Goal: Task Accomplishment & Management: Complete application form

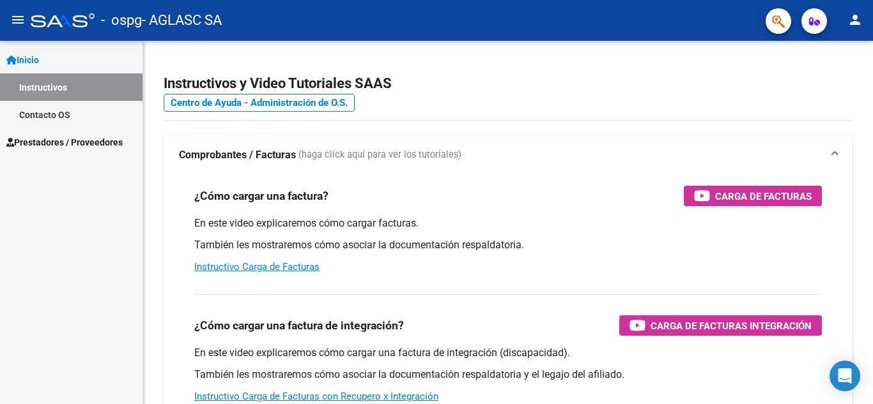
click at [88, 145] on span "Prestadores / Proveedores" at bounding box center [64, 142] width 116 height 14
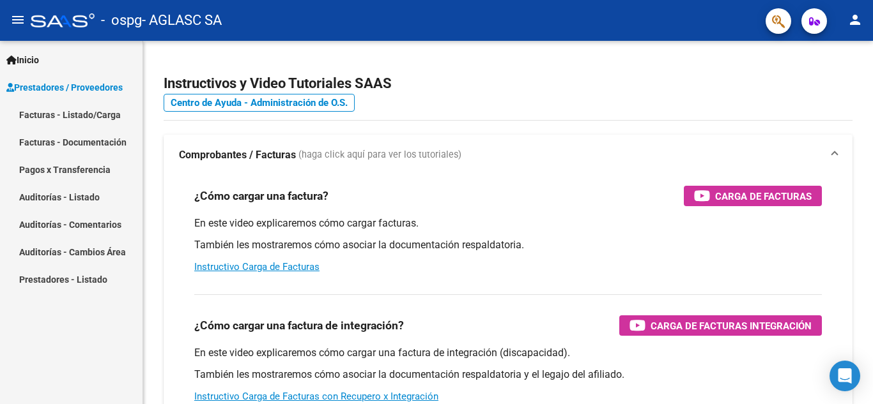
click at [96, 117] on link "Facturas - Listado/Carga" at bounding box center [71, 114] width 142 height 27
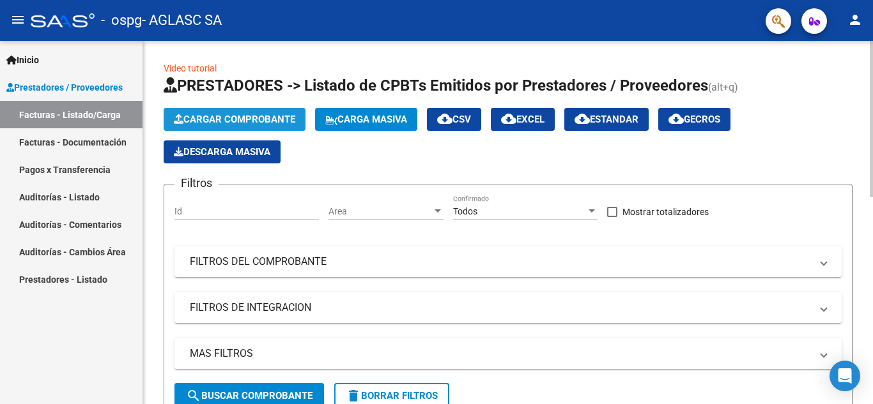
click at [254, 118] on span "Cargar Comprobante" at bounding box center [234, 120] width 121 height 12
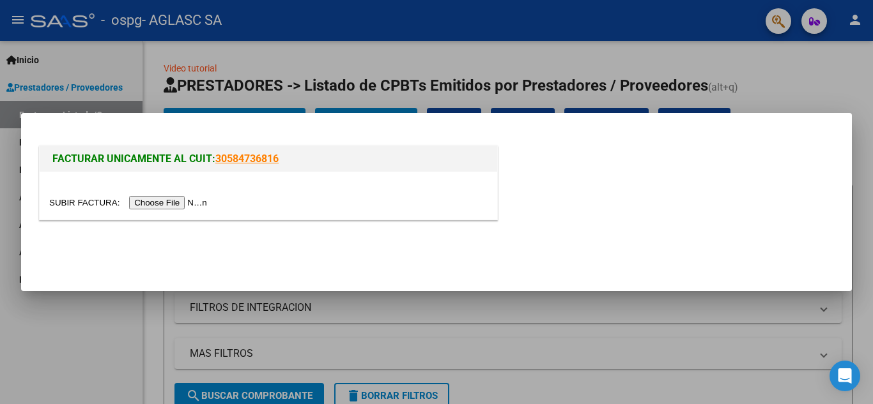
click at [190, 203] on input "file" at bounding box center [130, 202] width 162 height 13
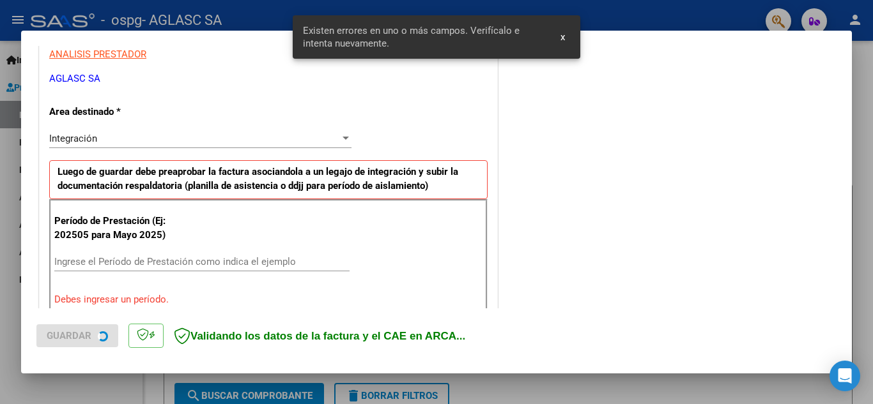
scroll to position [289, 0]
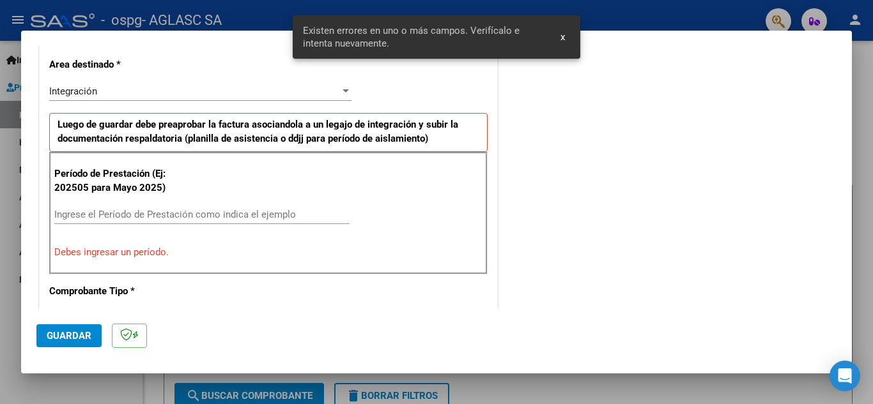
click at [191, 213] on input "Ingrese el Período de Prestación como indica el ejemplo" at bounding box center [201, 215] width 295 height 12
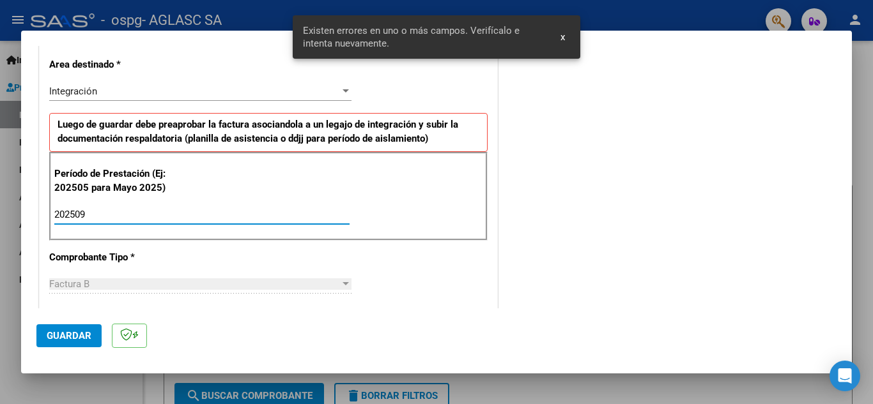
type input "202509"
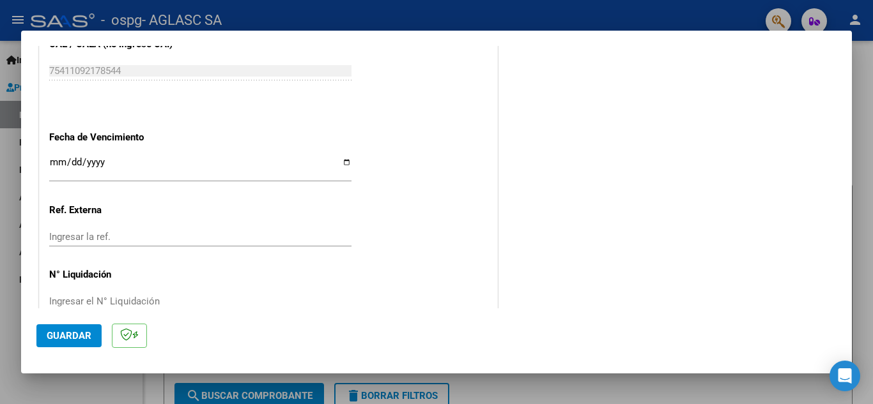
scroll to position [835, 0]
click at [346, 161] on input "Ingresar la fecha" at bounding box center [200, 167] width 302 height 20
type input "[DATE]"
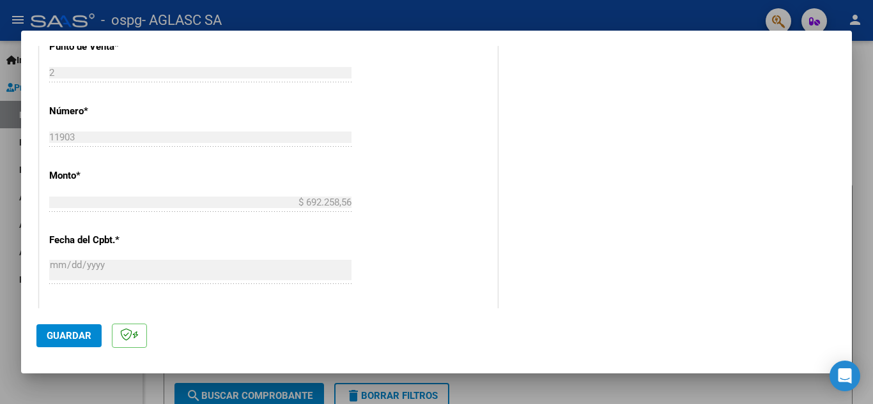
scroll to position [862, 0]
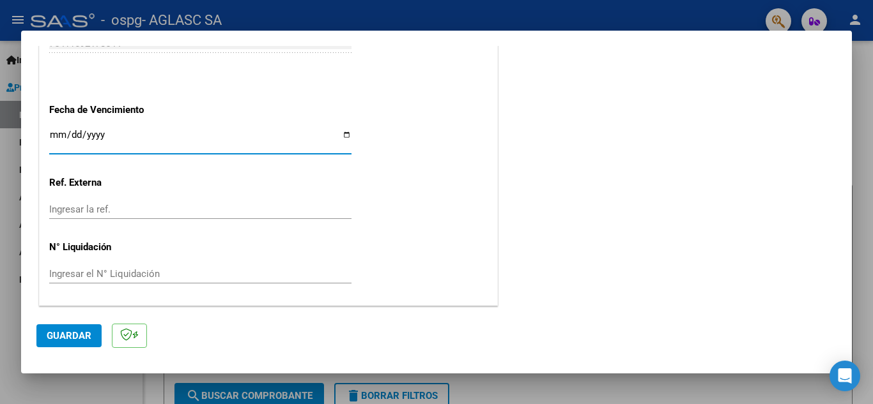
click at [87, 340] on span "Guardar" at bounding box center [69, 336] width 45 height 12
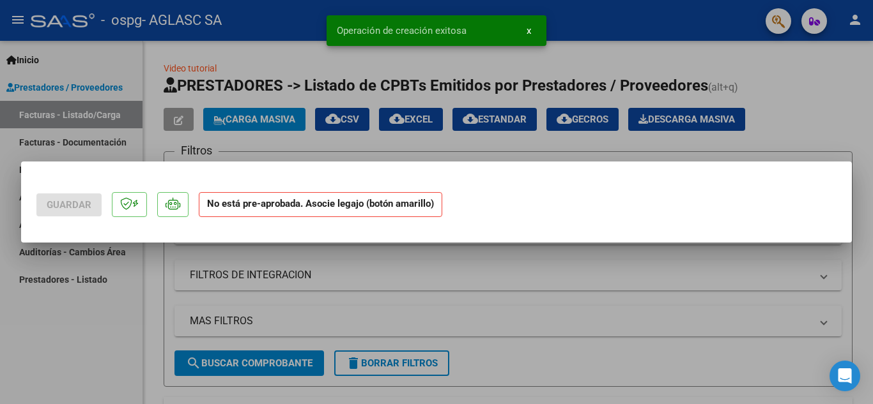
scroll to position [0, 0]
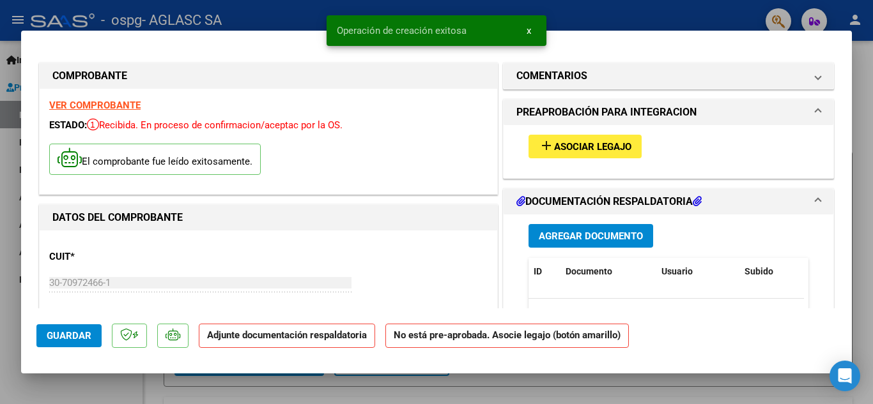
click at [580, 148] on span "Asociar Legajo" at bounding box center [592, 147] width 77 height 12
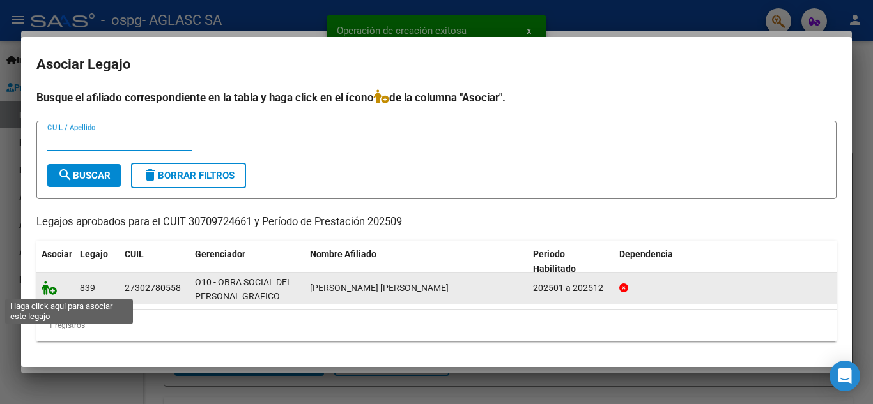
click at [49, 291] on icon at bounding box center [49, 288] width 15 height 14
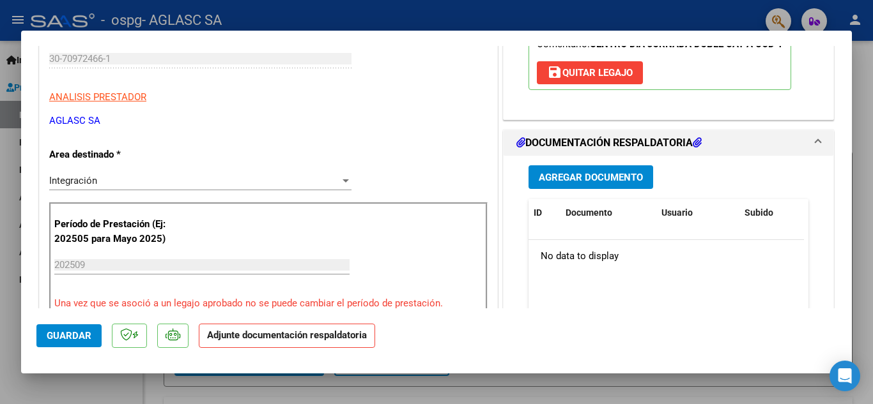
scroll to position [225, 0]
click at [606, 185] on button "Agregar Documento" at bounding box center [590, 177] width 125 height 24
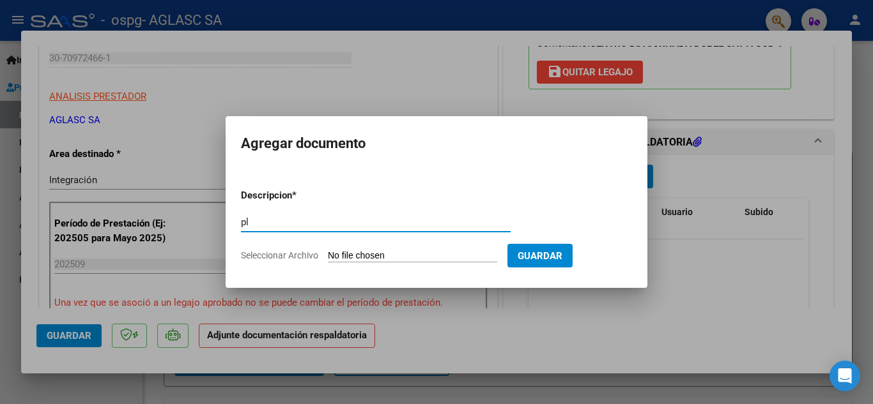
type input "p"
type input "Planilla de asisrencia"
click at [287, 256] on span "Seleccionar Archivo" at bounding box center [279, 255] width 77 height 10
click at [328, 256] on input "Seleccionar Archivo" at bounding box center [412, 256] width 169 height 12
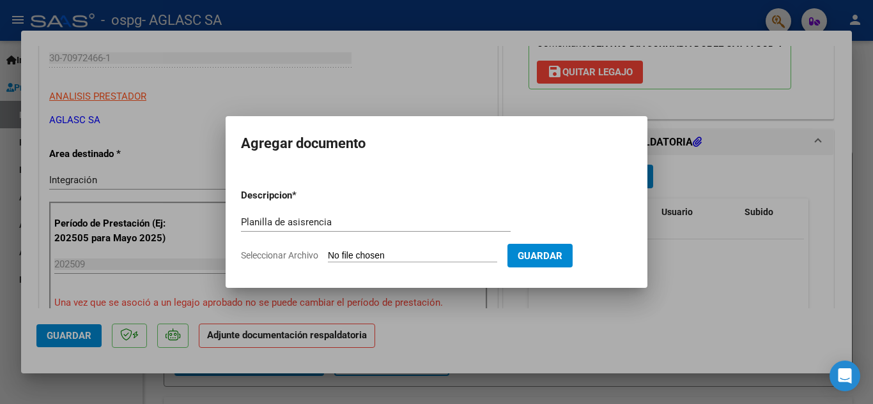
type input "C:\fakepath\PLANILLA [PERSON_NAME] C.D.D. SEPTIEMBRE 2025_000678.pdf"
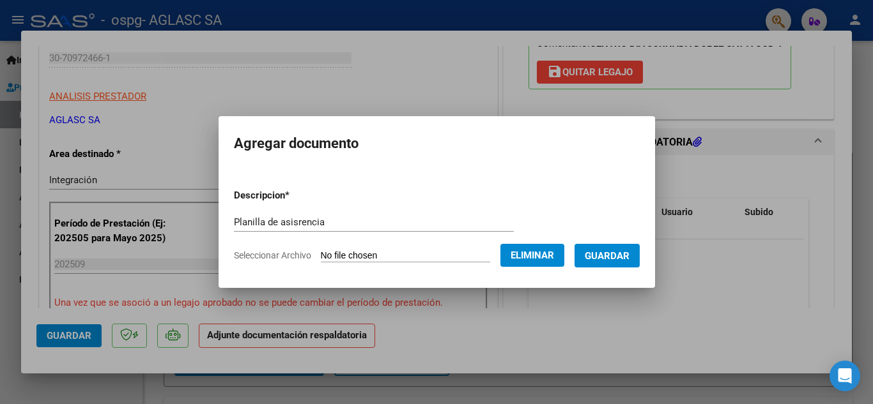
click at [288, 220] on input "Planilla de asisrencia" at bounding box center [374, 223] width 280 height 12
type input "Planilla de asistencia"
click at [625, 253] on span "Guardar" at bounding box center [607, 256] width 45 height 12
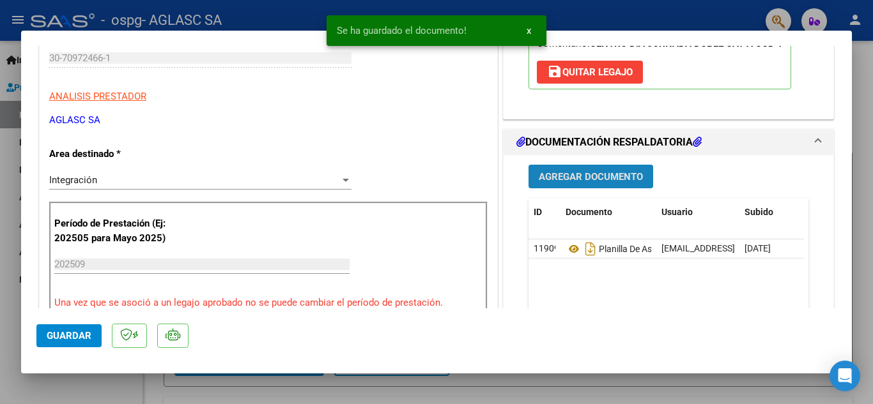
click at [609, 177] on span "Agregar Documento" at bounding box center [591, 177] width 104 height 12
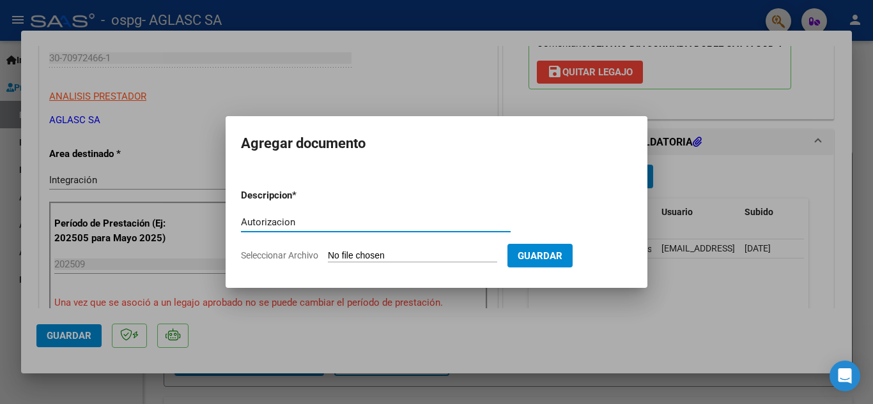
type input "Autorizacion"
click at [296, 252] on span "Seleccionar Archivo" at bounding box center [279, 255] width 77 height 10
click at [328, 252] on input "Seleccionar Archivo" at bounding box center [412, 256] width 169 height 12
type input "C:\fakepath\AUTORIZACION [PERSON_NAME] CDD ENE-DIC 2025.pdf"
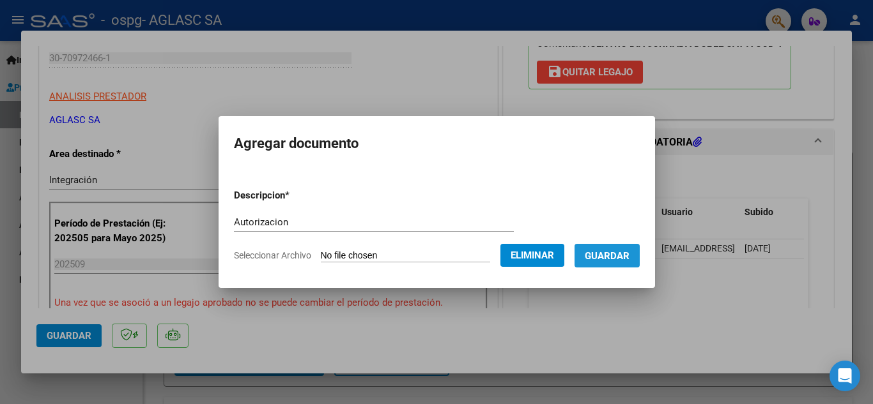
click at [619, 262] on button "Guardar" at bounding box center [606, 256] width 65 height 24
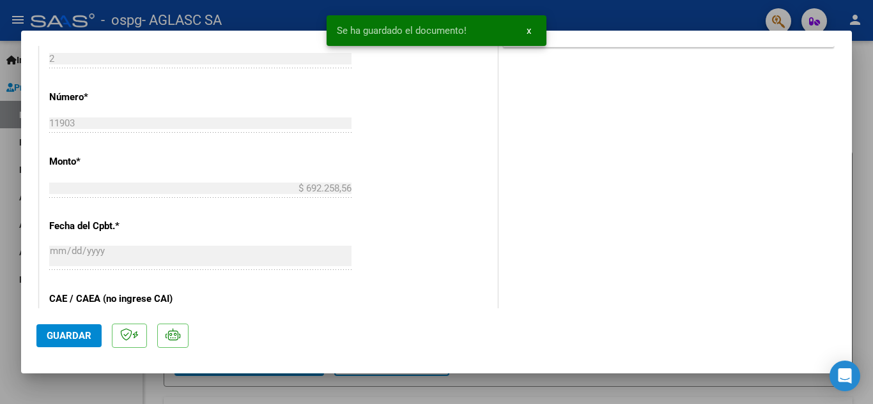
scroll to position [599, 0]
click at [45, 336] on button "Guardar" at bounding box center [68, 336] width 65 height 23
click at [445, 382] on div at bounding box center [436, 202] width 873 height 404
type input "$ 0,00"
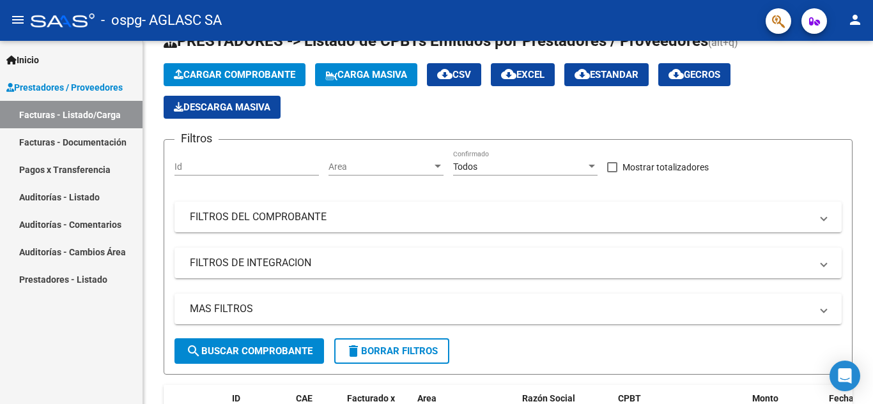
scroll to position [0, 0]
